Goal: Check status: Check status

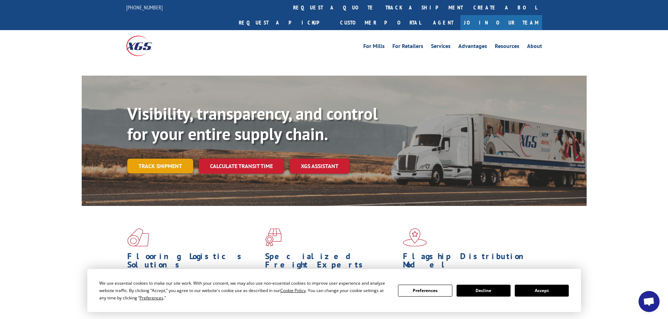
click at [177, 151] on div "Visibility, transparency, and control for your entire supply chain. Track shipm…" at bounding box center [356, 153] width 459 height 98
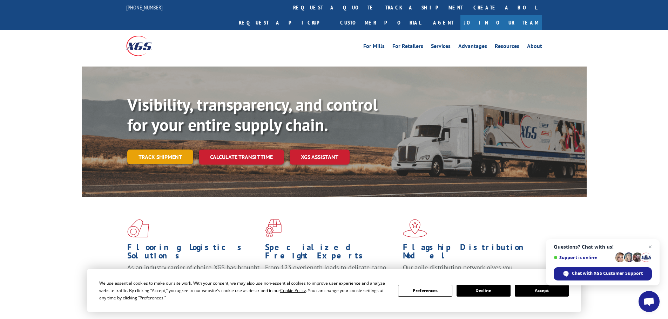
click at [150, 150] on link "Track shipment" at bounding box center [160, 157] width 66 height 15
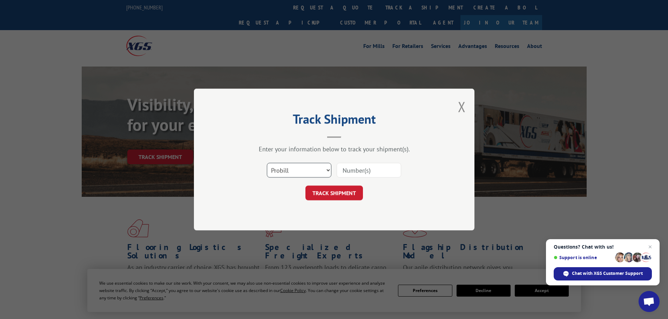
click at [327, 172] on select "Select category... Probill BOL PO" at bounding box center [299, 170] width 64 height 15
select select "po"
click at [267, 163] on select "Select category... Probill BOL PO" at bounding box center [299, 170] width 64 height 15
paste input "08518314"
type input "08518314"
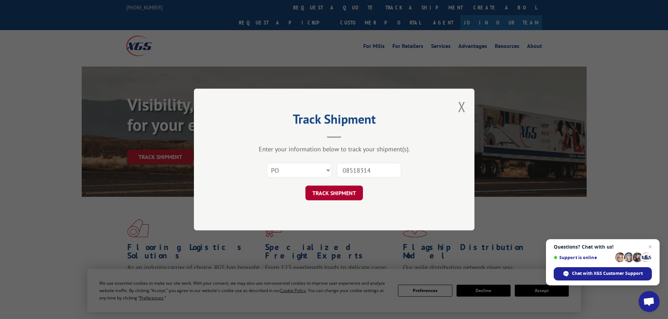
click at [332, 190] on button "TRACK SHIPMENT" at bounding box center [333, 193] width 57 height 15
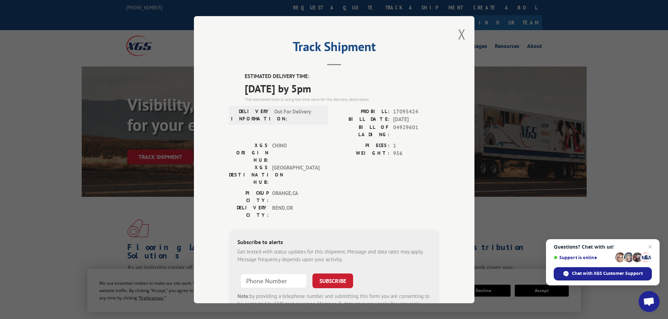
click at [458, 37] on button "Close modal" at bounding box center [462, 34] width 8 height 19
